Goal: Transaction & Acquisition: Book appointment/travel/reservation

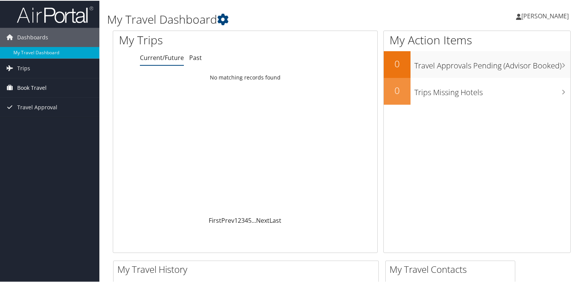
click at [23, 86] on span "Book Travel" at bounding box center [31, 87] width 29 height 19
click at [28, 138] on span "Travel Approval" at bounding box center [37, 140] width 40 height 19
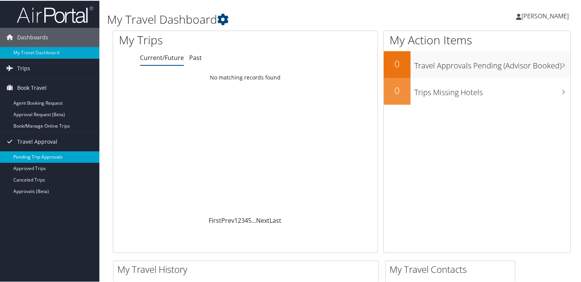
click at [29, 158] on link "Pending Trip Approvals" at bounding box center [49, 156] width 99 height 11
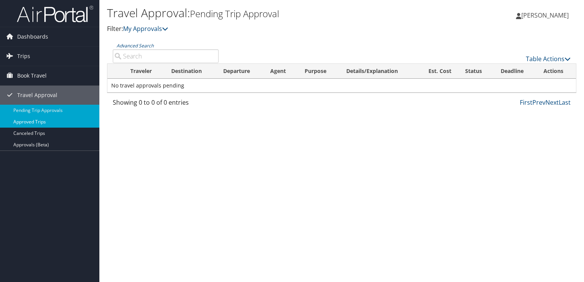
click at [38, 123] on link "Approved Trips" at bounding box center [49, 121] width 99 height 11
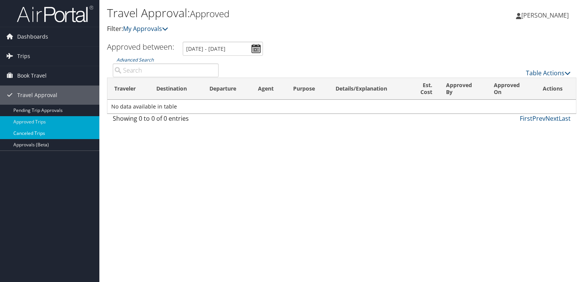
click at [37, 134] on link "Canceled Trips" at bounding box center [49, 133] width 99 height 11
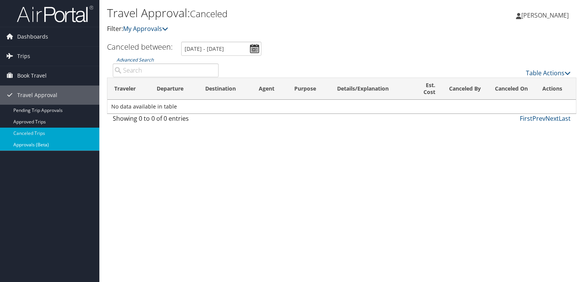
click at [31, 144] on link "Approvals (Beta)" at bounding box center [49, 144] width 99 height 11
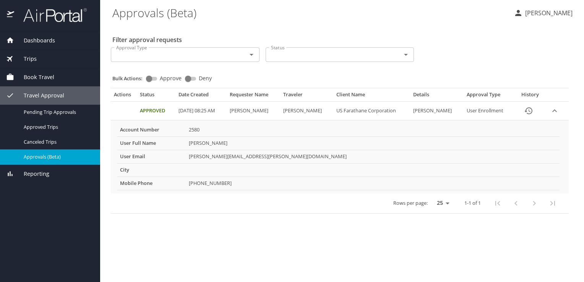
click at [44, 75] on span "Book Travel" at bounding box center [34, 77] width 40 height 8
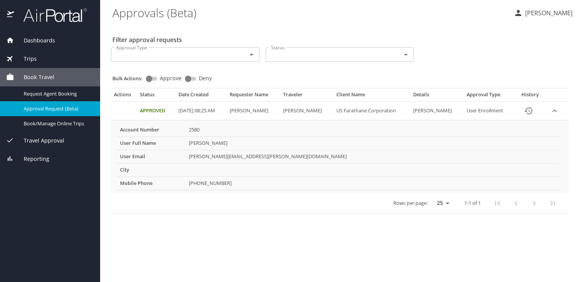
click at [52, 110] on span "Approval Request (Beta)" at bounding box center [57, 108] width 67 height 7
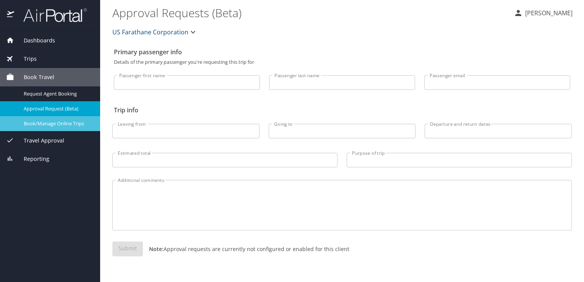
click at [65, 122] on span "Book/Manage Online Trips" at bounding box center [57, 123] width 67 height 7
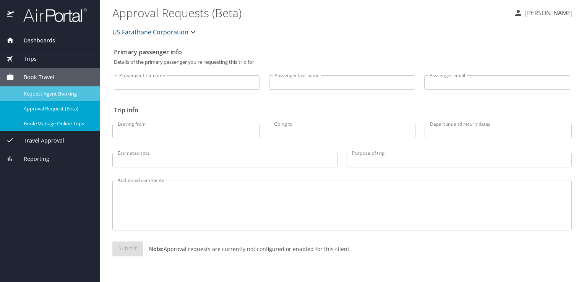
click at [60, 91] on span "Request Agent Booking" at bounding box center [57, 93] width 67 height 7
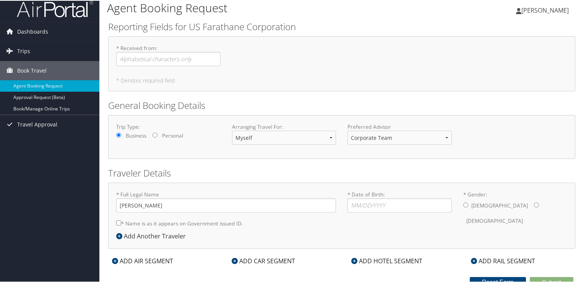
scroll to position [11, 0]
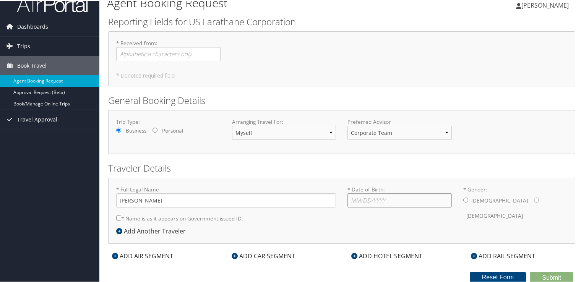
click at [387, 199] on input "* Date of Birth: Invalid Date" at bounding box center [399, 200] width 104 height 14
type input "[DATE]"
click at [471, 201] on label "[DEMOGRAPHIC_DATA]" at bounding box center [499, 200] width 57 height 15
click at [468, 201] on input "* Gender: [DEMOGRAPHIC_DATA] [DEMOGRAPHIC_DATA]" at bounding box center [465, 199] width 5 height 5
radio input "true"
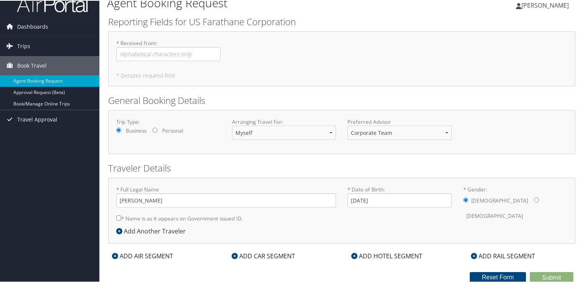
click at [116, 216] on input "* Name is as it appears on Government issued ID." at bounding box center [118, 217] width 5 height 5
checkbox input "true"
click at [443, 130] on select "Corporate Team MotorCity Agent" at bounding box center [399, 132] width 104 height 14
click at [347, 125] on select "Corporate Team MotorCity Agent" at bounding box center [399, 132] width 104 height 14
click at [441, 133] on select "Corporate Team MotorCity Agent" at bounding box center [399, 132] width 104 height 14
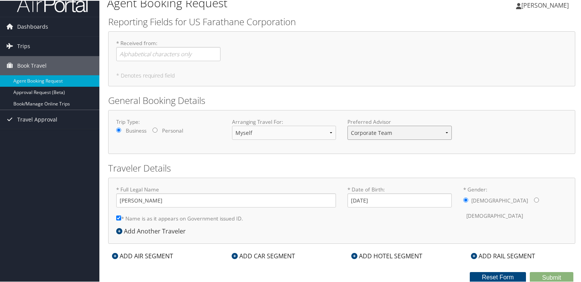
click at [347, 125] on select "Corporate Team MotorCity Agent" at bounding box center [399, 132] width 104 height 14
click at [444, 128] on select "Corporate Team MotorCity Agent" at bounding box center [399, 132] width 104 height 14
select select "[EMAIL_ADDRESS][DOMAIN_NAME]"
click at [347, 125] on select "Corporate Team MotorCity Agent" at bounding box center [399, 132] width 104 height 14
click at [362, 158] on form "Reporting Fields for US Farathane Corporation * Received from : Required * Deno…" at bounding box center [341, 149] width 467 height 268
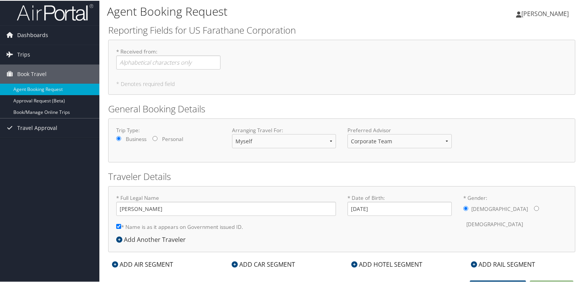
scroll to position [0, 0]
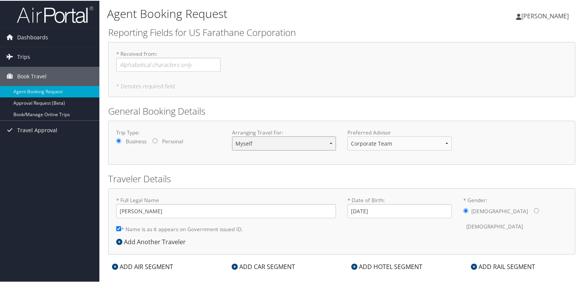
click at [326, 140] on select "Myself Another Traveler Guest Traveler" at bounding box center [284, 143] width 104 height 14
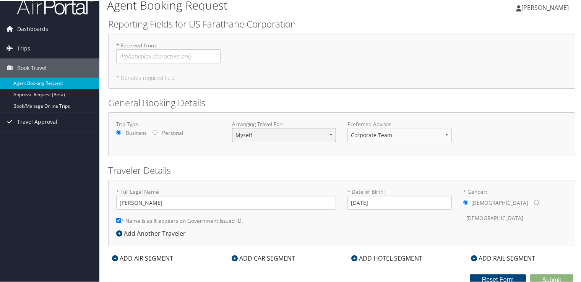
scroll to position [11, 0]
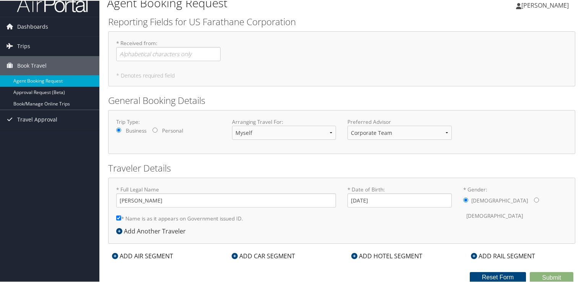
click at [150, 254] on div "ADD AIR SEGMENT" at bounding box center [142, 255] width 69 height 9
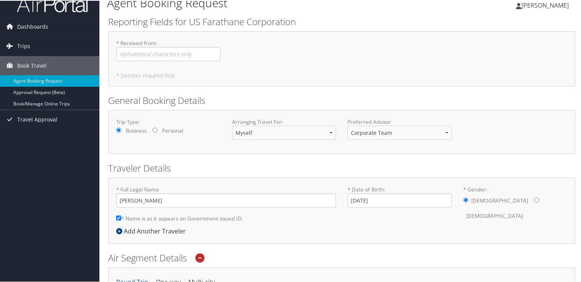
scroll to position [202, 0]
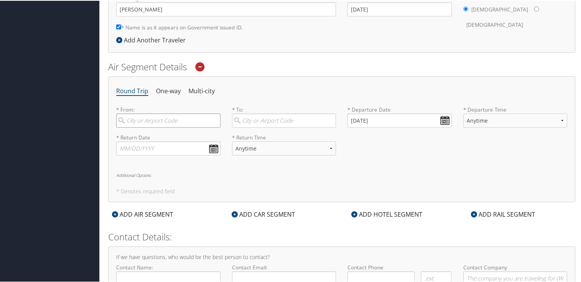
click at [179, 118] on input "search" at bounding box center [168, 120] width 104 height 14
type input "[GEOGRAPHIC_DATA] (AUS [GEOGRAPHIC_DATA])"
type input "[GEOGRAPHIC_DATA] (DTW MI)"
type input "[DATE]"
type input "( ) -"
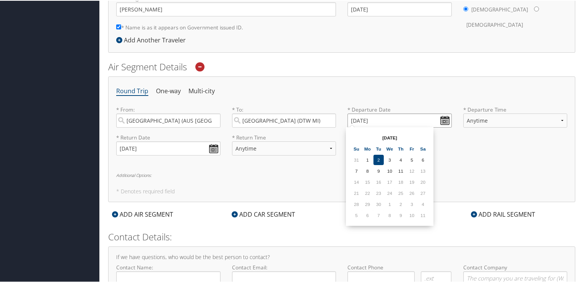
click at [444, 120] on input "[DATE]" at bounding box center [399, 120] width 104 height 14
click at [391, 171] on td "10" at bounding box center [389, 170] width 10 height 10
type input "[DATE]"
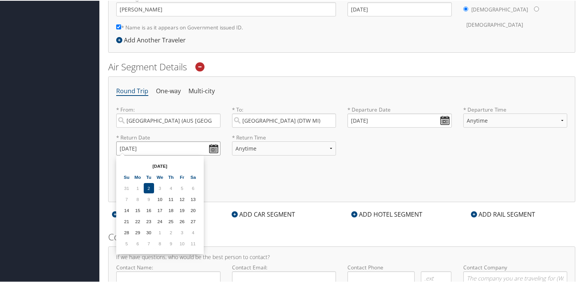
click at [174, 147] on input "[DATE]" at bounding box center [168, 148] width 104 height 14
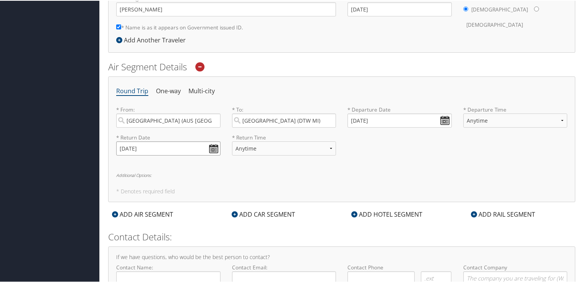
click at [174, 147] on input "[DATE]" at bounding box center [168, 148] width 104 height 14
click at [292, 179] on div "Round Trip One-way Multi-city * From: [GEOGRAPHIC_DATA] ([GEOGRAPHIC_DATA] [GEO…" at bounding box center [341, 139] width 467 height 126
click at [327, 147] on select "Anytime Early Morning (5AM-7AM) Morning (7AM-12PM) Afternoon (12PM-5PM) Evening…" at bounding box center [284, 148] width 104 height 14
select select "5PM-10PM"
click at [232, 141] on select "Anytime Early Morning (5AM-7AM) Morning (7AM-12PM) Afternoon (12PM-5PM) Evening…" at bounding box center [284, 148] width 104 height 14
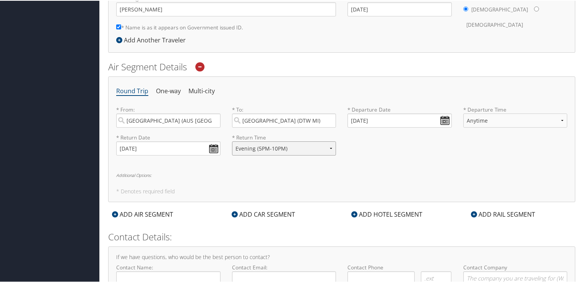
click at [328, 147] on select "Anytime Early Morning (5AM-7AM) Morning (7AM-12PM) Afternoon (12PM-5PM) Evening…" at bounding box center [284, 148] width 104 height 14
click at [232, 141] on select "Anytime Early Morning (5AM-7AM) Morning (7AM-12PM) Afternoon (12PM-5PM) Evening…" at bounding box center [284, 148] width 104 height 14
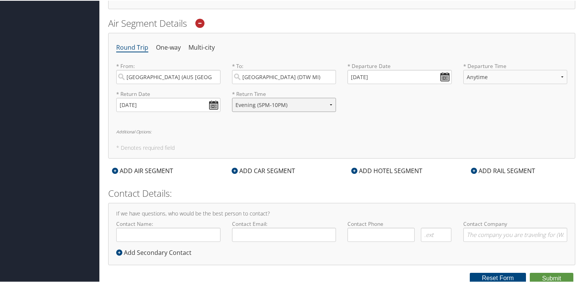
scroll to position [246, 0]
click at [193, 236] on input "Contact Name:" at bounding box center [168, 233] width 104 height 14
type input "[PERSON_NAME]"
type input "[PERSON_NAME][EMAIL_ADDRESS][PERSON_NAME][DOMAIN_NAME]"
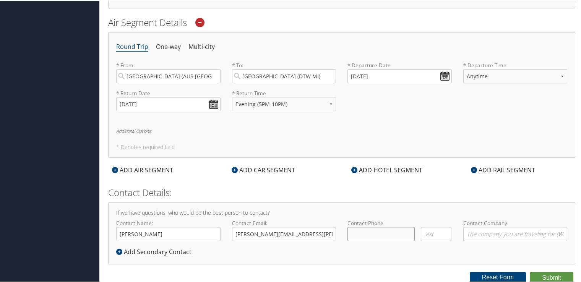
type input "( ) -"
click at [386, 236] on input "( ) -" at bounding box center [380, 233] width 67 height 14
type input "( ) -"
click at [483, 235] on input "Contact Company" at bounding box center [515, 233] width 104 height 14
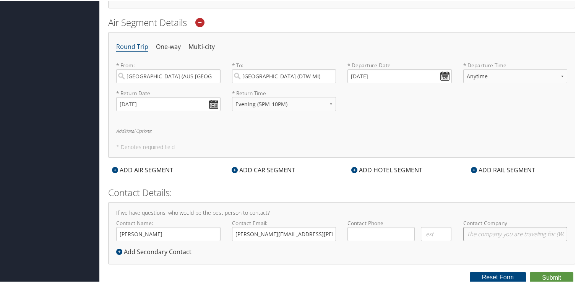
click at [511, 232] on input "Contact Company" at bounding box center [515, 233] width 104 height 14
click at [392, 238] on input "( ) -" at bounding box center [380, 233] width 67 height 14
type input "( ) -"
type input "[PHONE_NUMBER]"
type input "US Farathane"
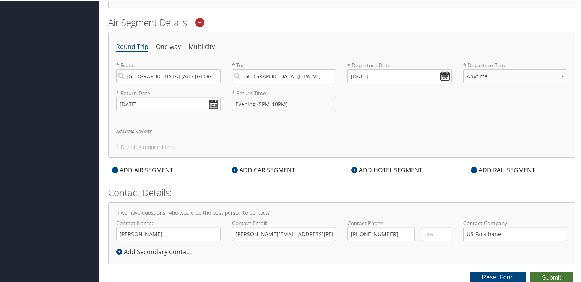
click at [558, 275] on button "Submit" at bounding box center [552, 276] width 44 height 11
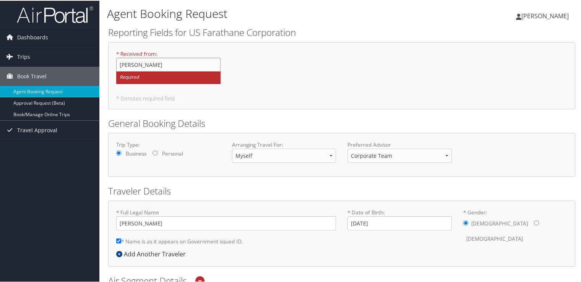
type input "[PERSON_NAME]"
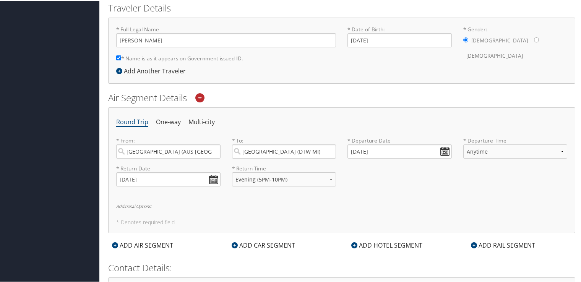
scroll to position [258, 0]
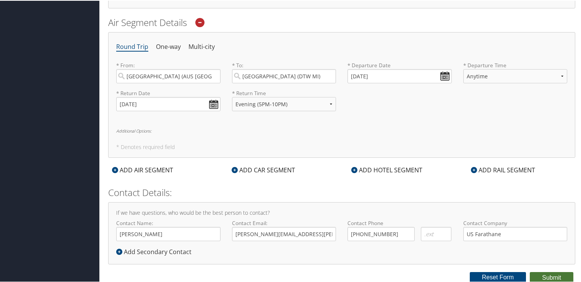
click at [555, 276] on button "Submit" at bounding box center [552, 276] width 44 height 11
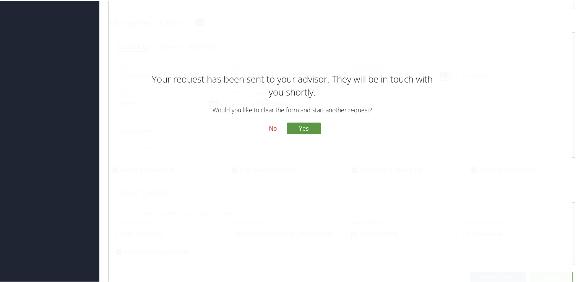
click at [271, 128] on button "No" at bounding box center [273, 127] width 20 height 13
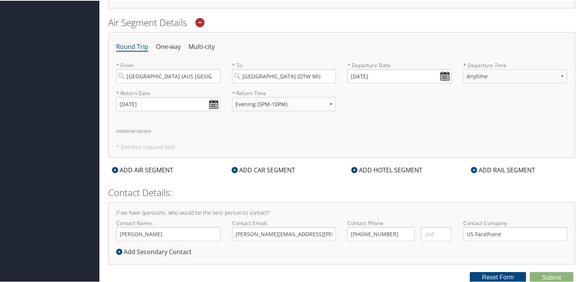
click at [386, 169] on div "ADD HOTEL SEGMENT" at bounding box center [386, 169] width 79 height 9
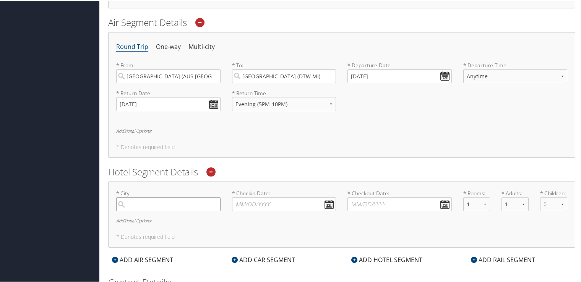
click at [181, 203] on input "search" at bounding box center [168, 203] width 104 height 14
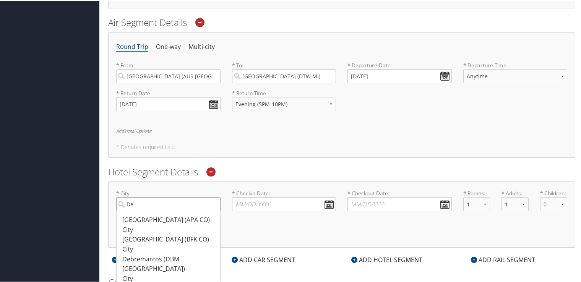
type input "D"
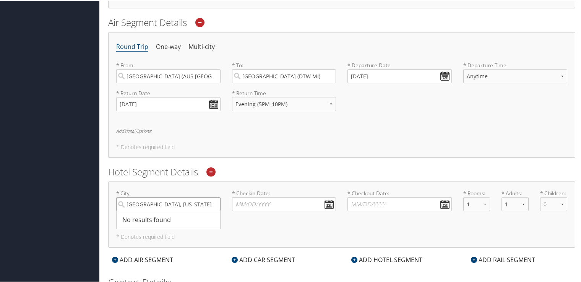
type input "[GEOGRAPHIC_DATA], [US_STATE]"
click at [193, 203] on input "[GEOGRAPHIC_DATA], [US_STATE]" at bounding box center [168, 203] width 104 height 14
type input "A"
click at [119, 203] on input "search" at bounding box center [168, 203] width 104 height 14
type input "a"
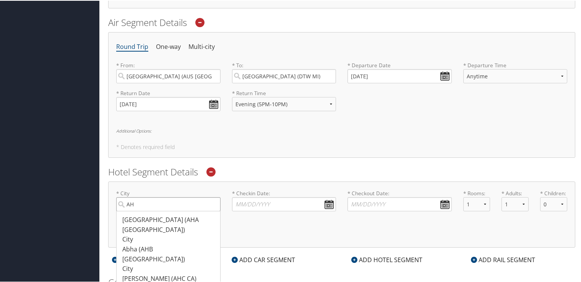
type input "A"
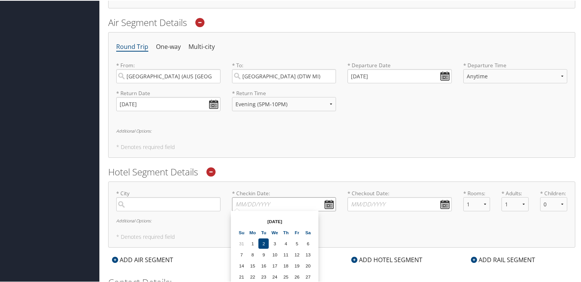
click at [326, 206] on input "* Checkin Date: Dates must be valid" at bounding box center [284, 203] width 104 height 14
click at [319, 177] on div "Hotel Segment Details * City Required * Checkin Date: Dates must be valid * Che…" at bounding box center [341, 206] width 467 height 82
drag, startPoint x: 319, startPoint y: 177, endPoint x: 310, endPoint y: 208, distance: 32.9
click at [310, 208] on input "* Checkin Date: Dates must be valid" at bounding box center [284, 203] width 104 height 14
click at [275, 252] on td "10" at bounding box center [274, 254] width 10 height 10
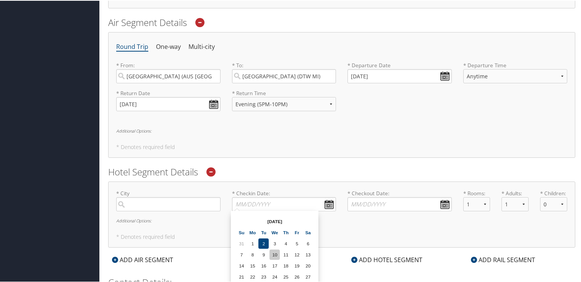
type input "[DATE]"
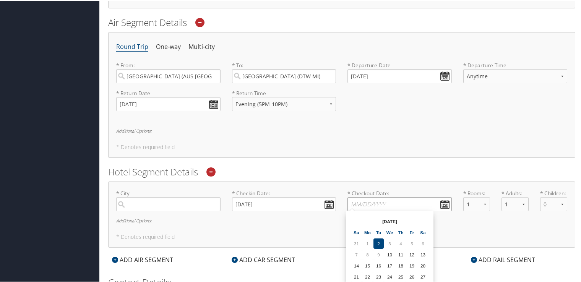
click at [442, 199] on input "* Checkout Date: Dates must be valid" at bounding box center [399, 203] width 104 height 14
click at [412, 251] on td "12" at bounding box center [412, 254] width 10 height 10
type input "[DATE]"
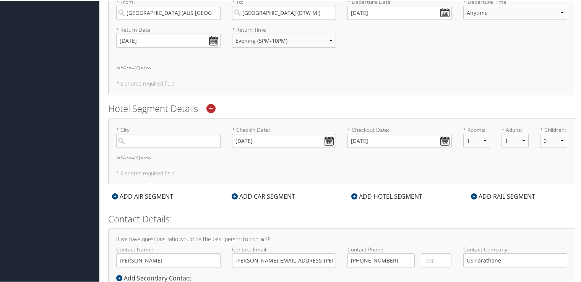
scroll to position [297, 0]
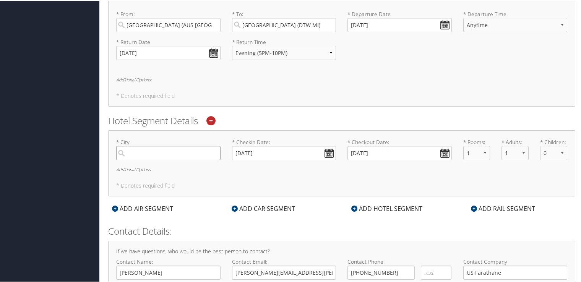
click at [185, 153] on input "search" at bounding box center [168, 152] width 104 height 14
type input "a"
click at [158, 154] on input "Auburn Hills [US_STATE]" at bounding box center [168, 152] width 104 height 14
type input "[GEOGRAPHIC_DATA], [US_STATE]"
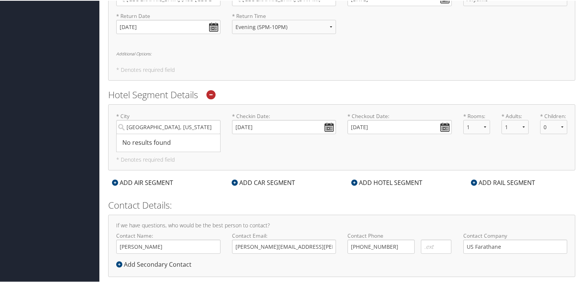
scroll to position [336, 0]
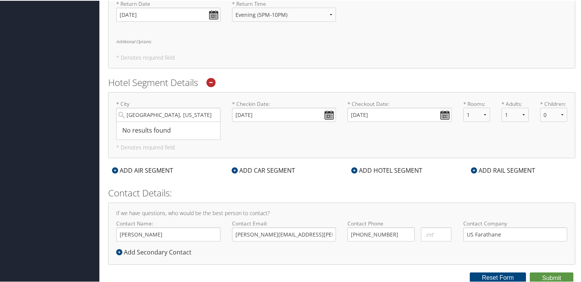
click at [214, 79] on icon at bounding box center [210, 81] width 9 height 9
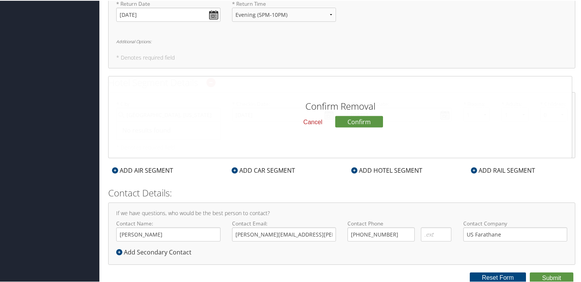
click at [312, 122] on button "Cancel" at bounding box center [312, 121] width 31 height 13
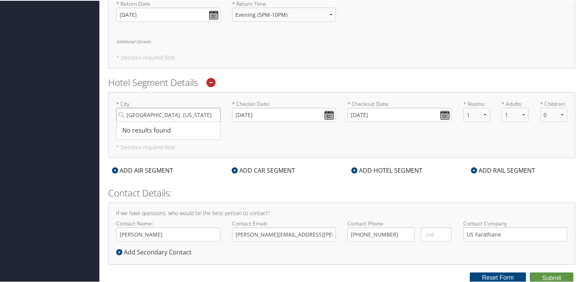
click at [191, 113] on input "[GEOGRAPHIC_DATA], [US_STATE]" at bounding box center [168, 114] width 104 height 14
click at [268, 131] on h6 "Additional Options:" at bounding box center [341, 130] width 451 height 4
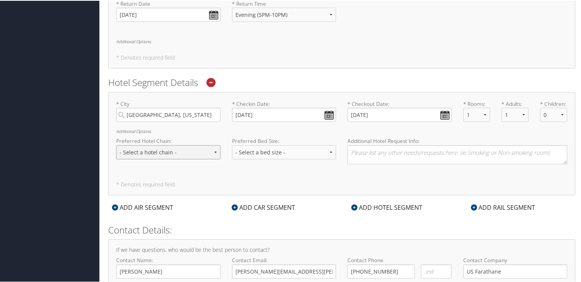
click at [215, 151] on select "- Select a hotel chain - Hyatt Mandarin Oriental Hilton Hotels Pullman Hotels M…" at bounding box center [168, 151] width 104 height 14
click at [330, 152] on select "- Select a bed size - Twin Full Queen King" at bounding box center [284, 151] width 104 height 14
select select "queen"
click at [232, 144] on select "- Select a bed size - Twin Full Queen King" at bounding box center [284, 151] width 104 height 14
click at [397, 157] on textarea at bounding box center [457, 153] width 220 height 19
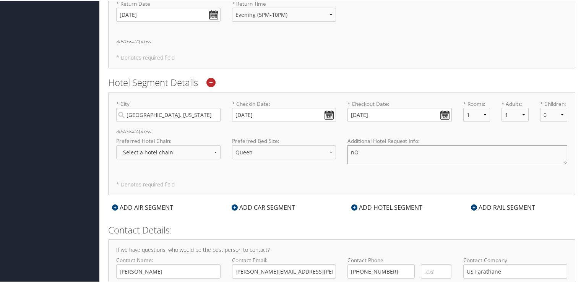
type textarea "n"
type textarea "Non Smoking"
click at [260, 180] on div "* [GEOGRAPHIC_DATA][US_STATE] No results found -1 Required * Checkin Date: [DAT…" at bounding box center [341, 142] width 467 height 103
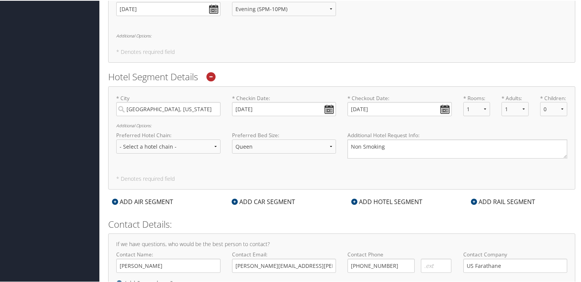
scroll to position [373, 0]
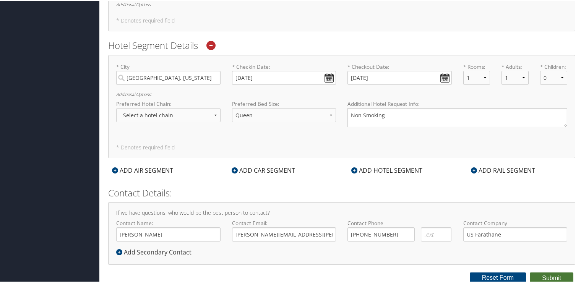
click at [553, 274] on button "Submit" at bounding box center [552, 277] width 44 height 11
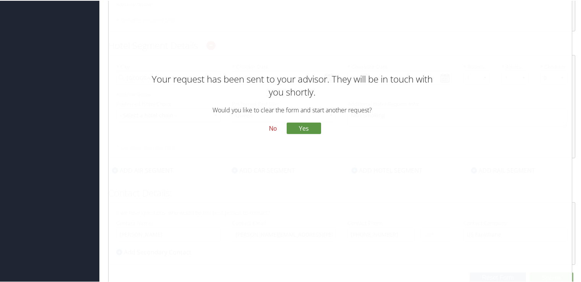
click at [272, 128] on button "No" at bounding box center [273, 127] width 20 height 13
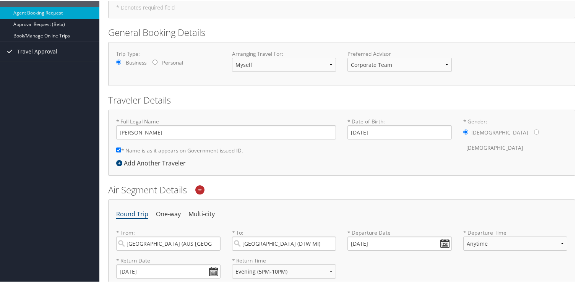
scroll to position [0, 0]
